Goal: Check status: Check status

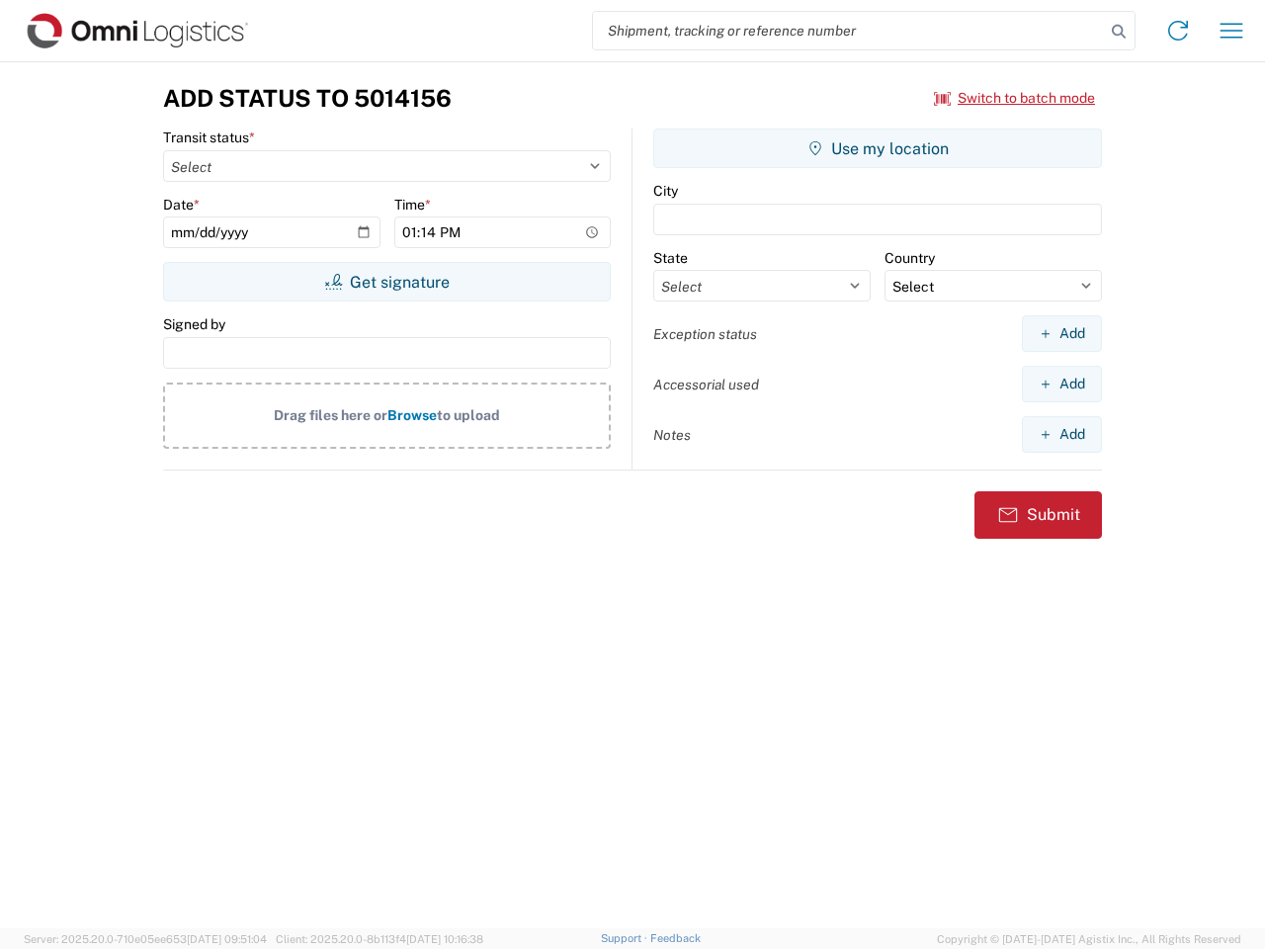
click at [849, 31] on input "search" at bounding box center [849, 31] width 512 height 38
click at [1119, 32] on icon at bounding box center [1119, 32] width 28 height 28
click at [1178, 31] on icon at bounding box center [1178, 31] width 32 height 32
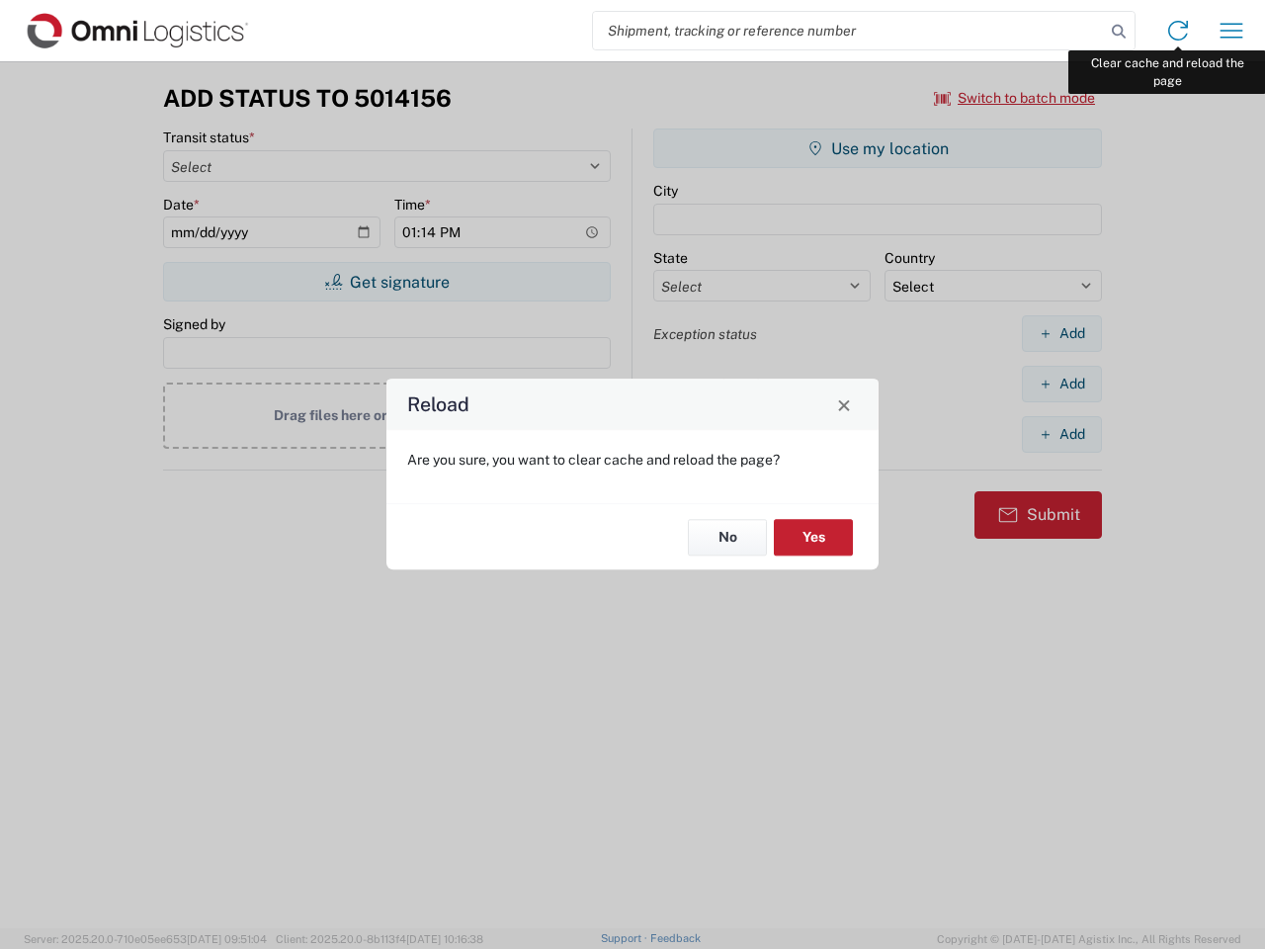
click at [1232, 31] on div "Reload Are you sure, you want to clear cache and reload the page? No Yes" at bounding box center [632, 474] width 1265 height 949
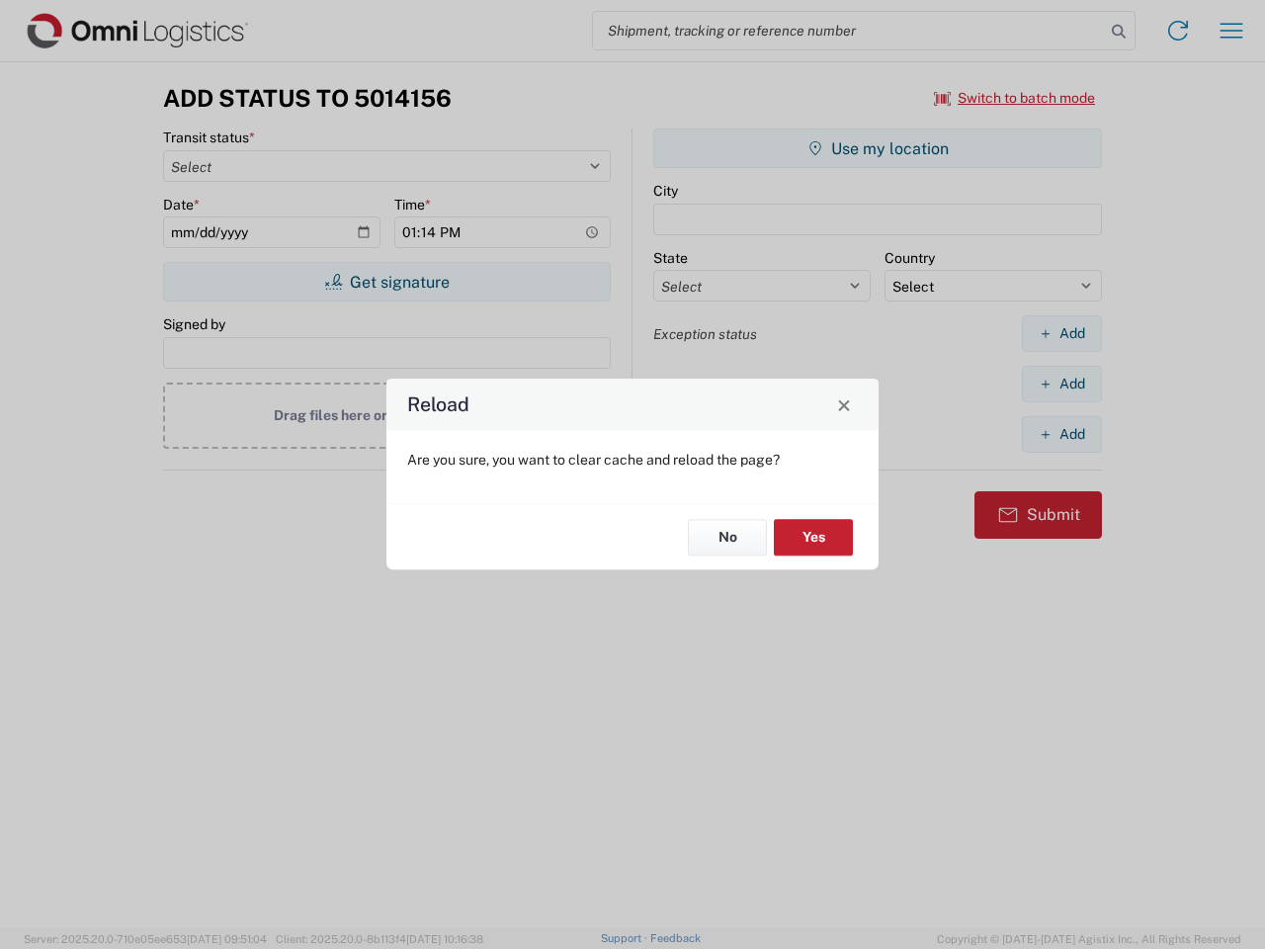
click at [1015, 98] on div "Reload Are you sure, you want to clear cache and reload the page? No Yes" at bounding box center [632, 474] width 1265 height 949
click at [386, 282] on div "Reload Are you sure, you want to clear cache and reload the page? No Yes" at bounding box center [632, 474] width 1265 height 949
click at [878, 148] on div "Reload Are you sure, you want to clear cache and reload the page? No Yes" at bounding box center [632, 474] width 1265 height 949
click at [1062, 333] on div "Reload Are you sure, you want to clear cache and reload the page? No Yes" at bounding box center [632, 474] width 1265 height 949
click at [1062, 383] on div "Reload Are you sure, you want to clear cache and reload the page? No Yes" at bounding box center [632, 474] width 1265 height 949
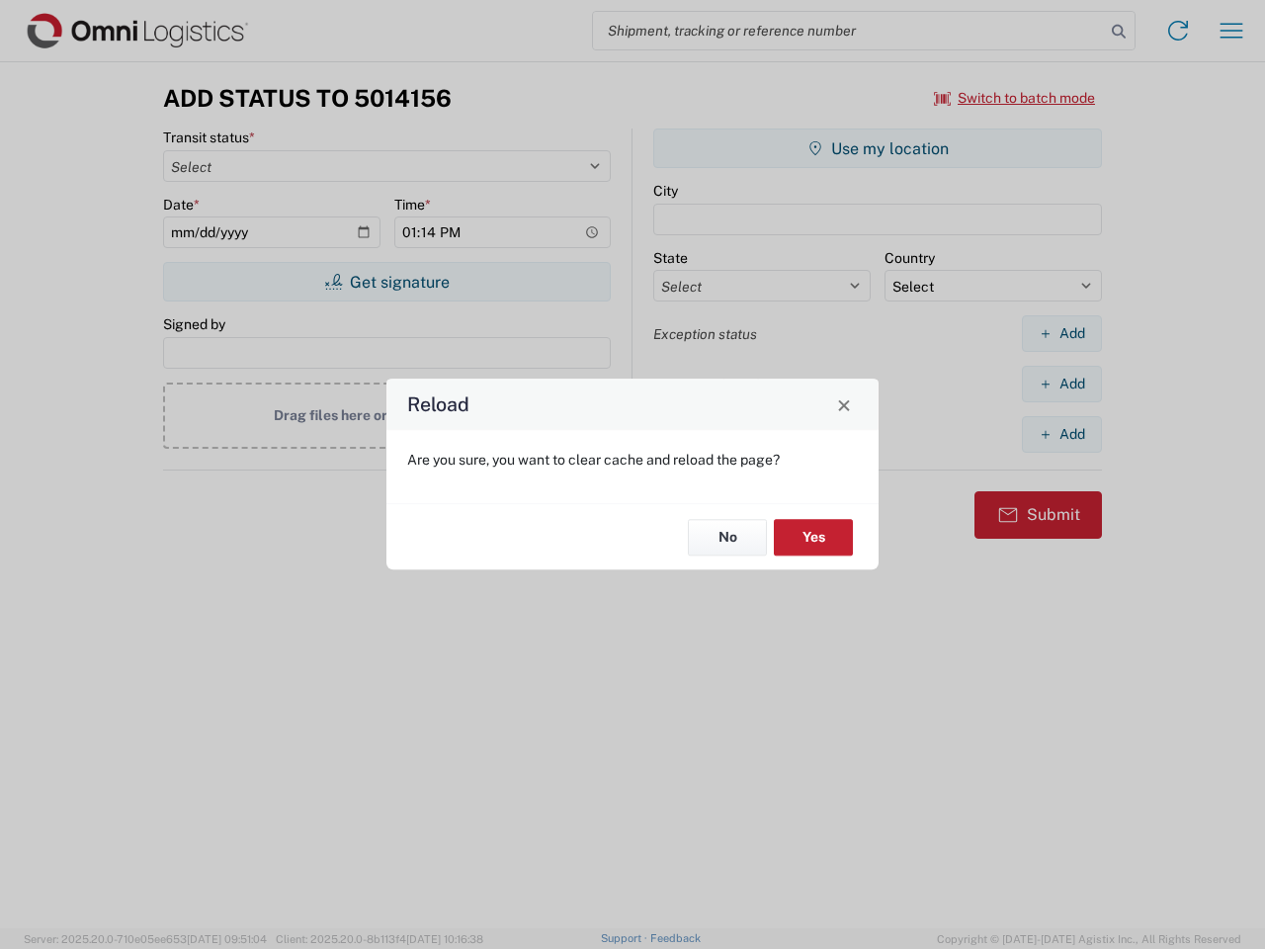
click at [1062, 434] on div "Reload Are you sure, you want to clear cache and reload the page? No Yes" at bounding box center [632, 474] width 1265 height 949
